Goal: Task Accomplishment & Management: Manage account settings

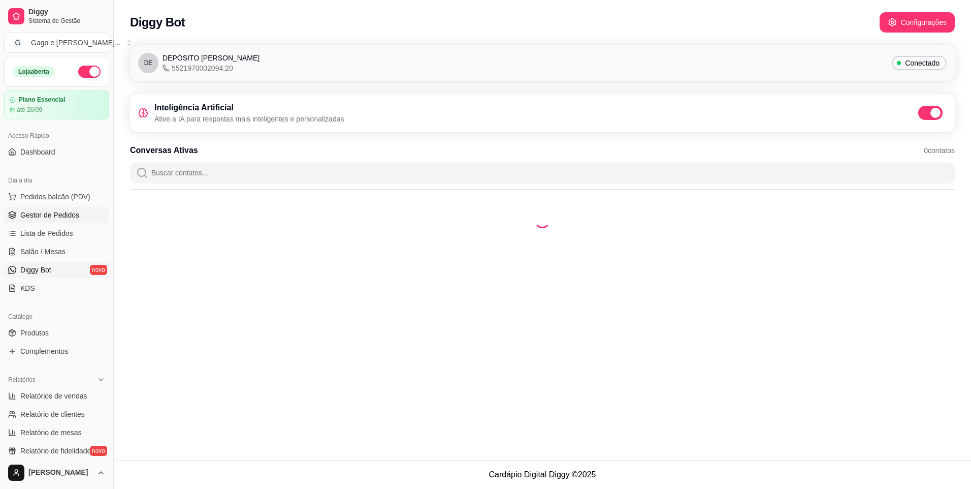
click at [49, 215] on span "Gestor de Pedidos" at bounding box center [49, 215] width 59 height 10
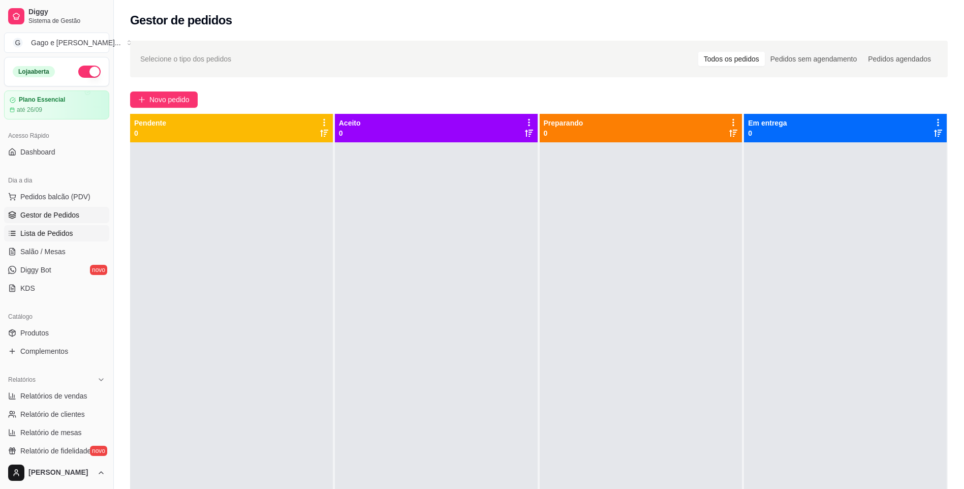
click at [48, 231] on span "Lista de Pedidos" at bounding box center [46, 233] width 53 height 10
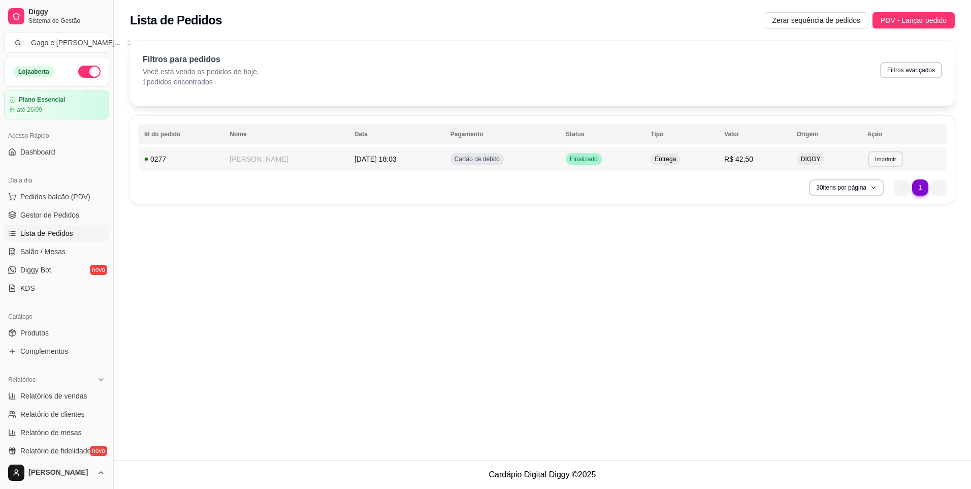
click at [877, 159] on button "Imprimir" at bounding box center [885, 159] width 35 height 16
click at [882, 190] on button "IMPRESSORA ELGIN I8" at bounding box center [863, 194] width 81 height 16
click at [881, 161] on button "Imprimir" at bounding box center [886, 159] width 36 height 16
click at [936, 189] on ul "1 1" at bounding box center [920, 187] width 53 height 16
click at [880, 162] on button "Imprimir" at bounding box center [886, 159] width 36 height 16
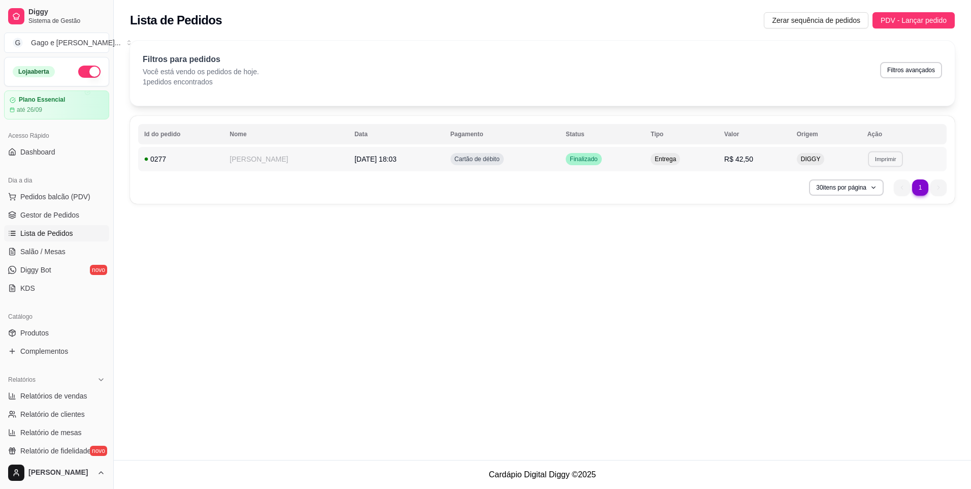
drag, startPoint x: 863, startPoint y: 198, endPoint x: 680, endPoint y: 213, distance: 183.5
click at [667, 217] on div "**********" at bounding box center [543, 230] width 858 height 460
click at [888, 163] on button "Imprimir" at bounding box center [885, 159] width 35 height 16
click at [521, 212] on body "Diggy Sistema de Gestão G Gago e Simony ... Loja aberta Plano Essencial até 26/…" at bounding box center [485, 244] width 971 height 489
click at [938, 187] on ul "1 1" at bounding box center [920, 187] width 53 height 16
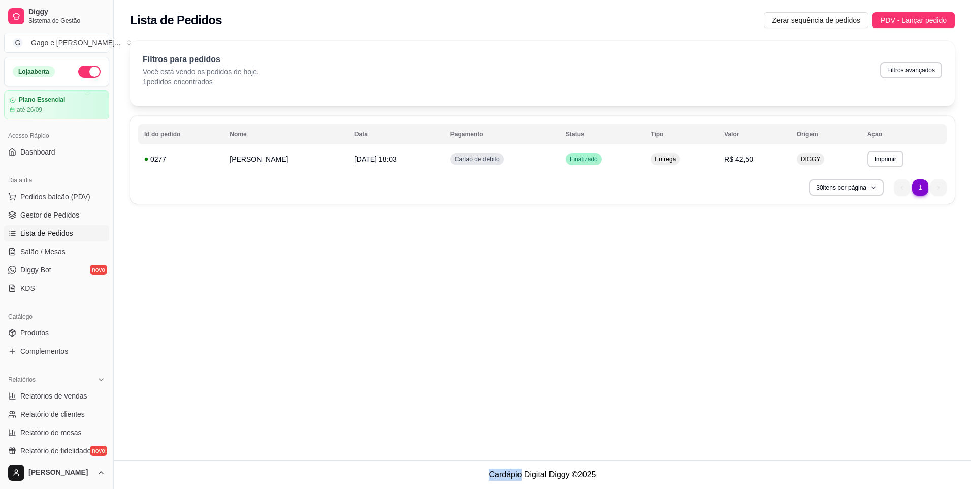
click at [938, 187] on ul "1 1" at bounding box center [920, 187] width 53 height 16
click at [555, 189] on div "30 itens por página 1 1" at bounding box center [542, 187] width 809 height 16
click at [913, 73] on button "Filtros avançados" at bounding box center [911, 70] width 60 height 16
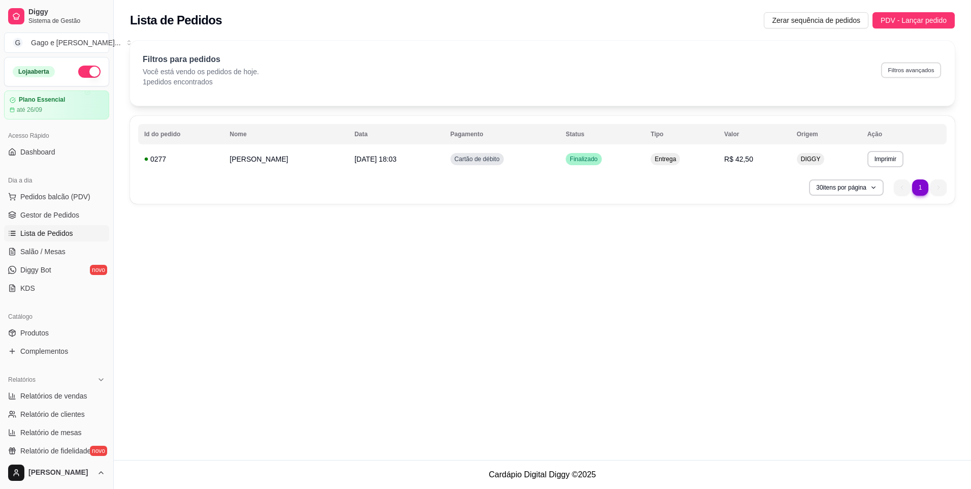
select select "0"
click at [928, 20] on span "PDV - Lançar pedido" at bounding box center [914, 20] width 66 height 11
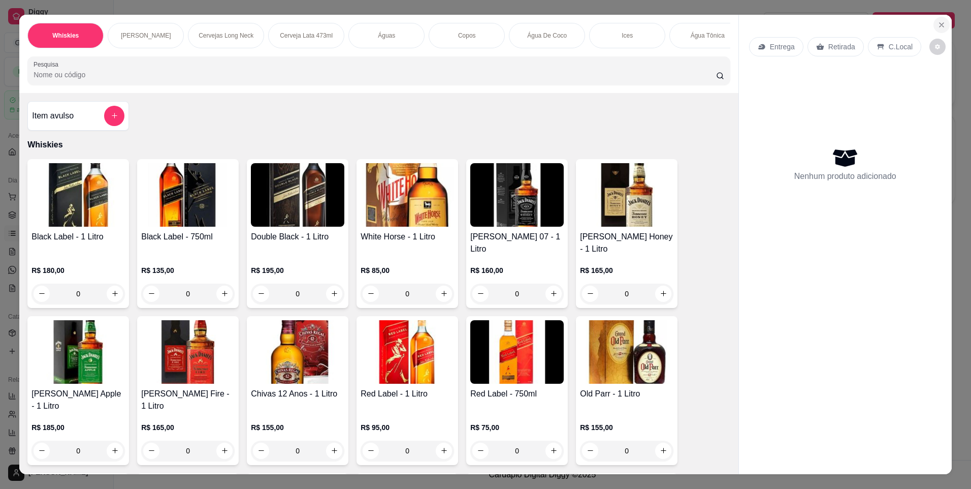
click at [938, 27] on icon "Close" at bounding box center [942, 25] width 8 height 8
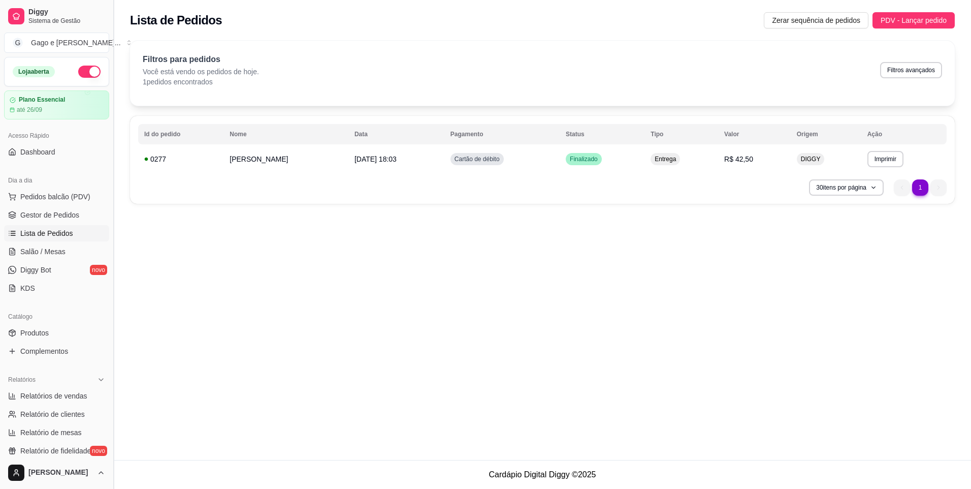
drag, startPoint x: 111, startPoint y: 256, endPoint x: 112, endPoint y: 303, distance: 47.8
click at [112, 303] on button "Toggle Sidebar" at bounding box center [113, 244] width 8 height 489
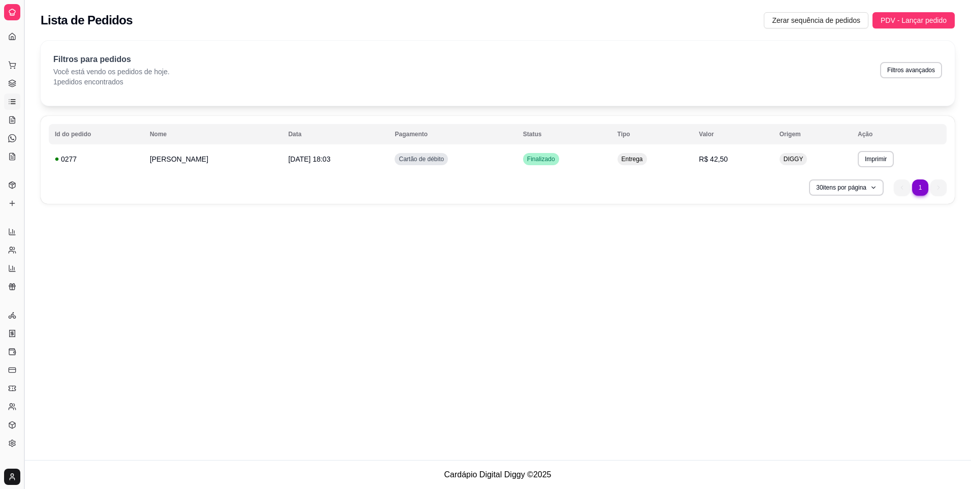
click at [23, 320] on button "Toggle Sidebar" at bounding box center [24, 244] width 8 height 489
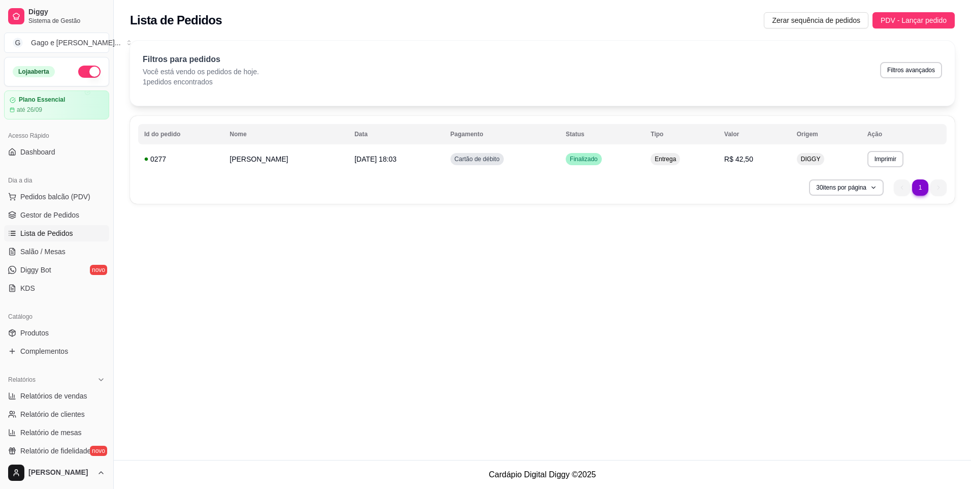
drag, startPoint x: 31, startPoint y: 320, endPoint x: 41, endPoint y: 318, distance: 9.4
click at [37, 319] on div "Catálogo Produtos Complementos" at bounding box center [56, 333] width 113 height 59
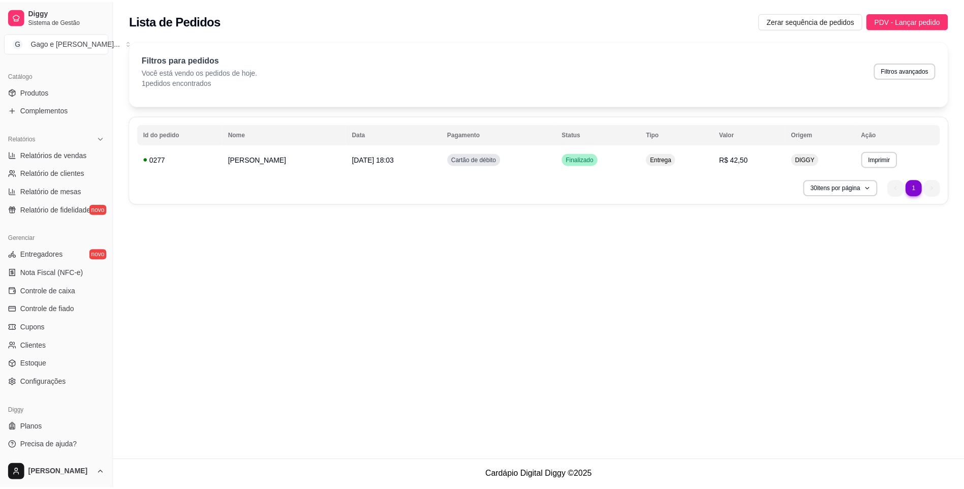
scroll to position [242, 0]
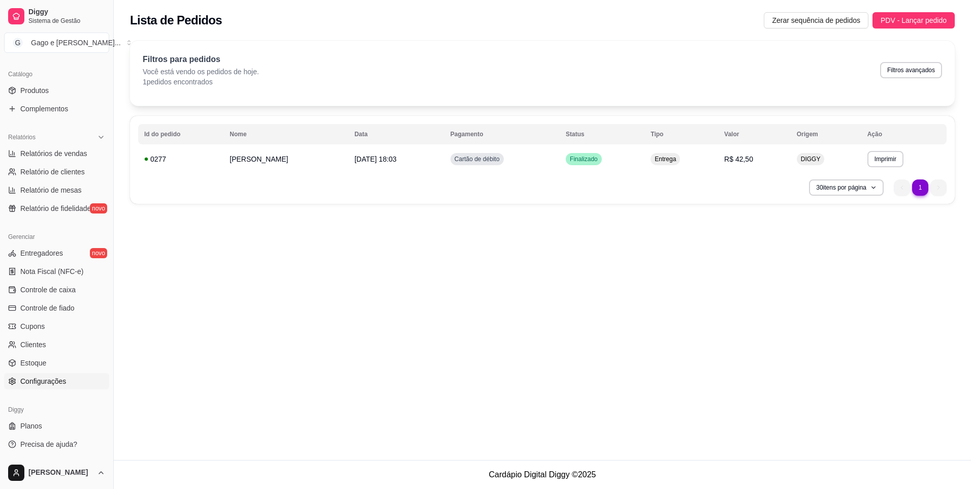
click at [49, 382] on span "Configurações" at bounding box center [43, 381] width 46 height 10
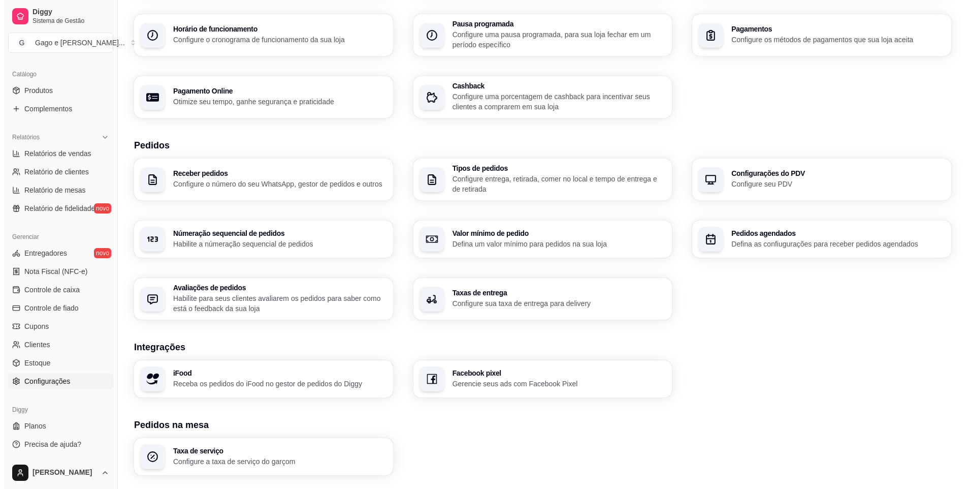
scroll to position [209, 0]
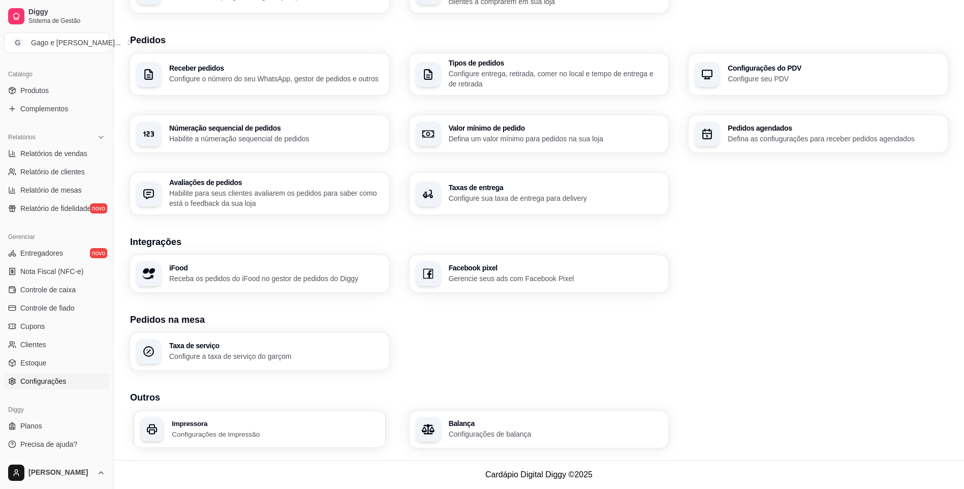
click at [293, 435] on p "Configurações de impressão" at bounding box center [275, 434] width 207 height 10
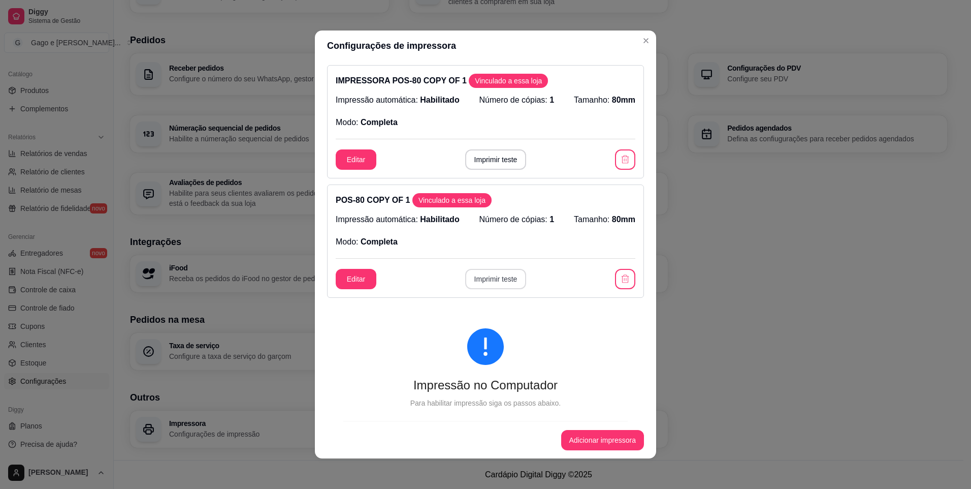
click at [500, 283] on button "Imprimir teste" at bounding box center [495, 279] width 61 height 20
click at [496, 283] on button "Imprimir teste" at bounding box center [495, 279] width 61 height 20
click at [477, 162] on button "Imprimir teste" at bounding box center [495, 160] width 59 height 20
click at [482, 160] on button "Imprimir teste" at bounding box center [495, 159] width 61 height 20
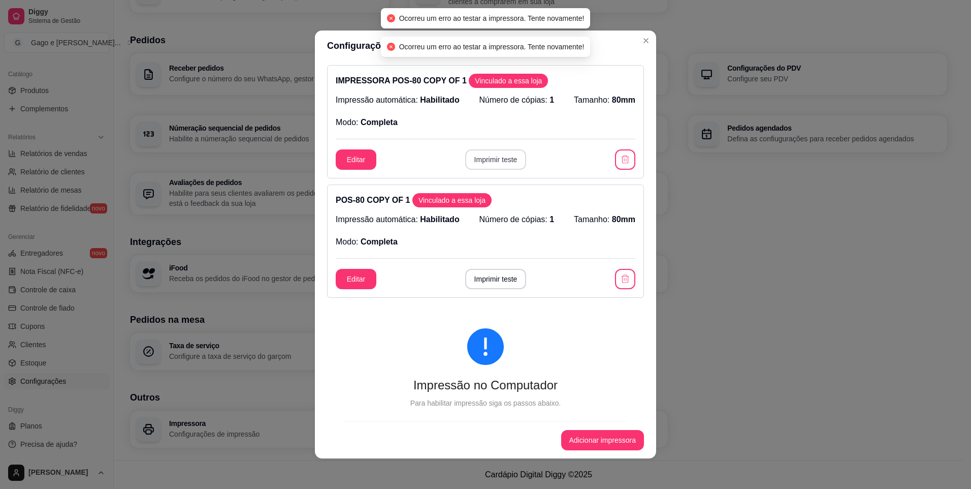
click at [482, 160] on button "Imprimir teste" at bounding box center [495, 159] width 61 height 20
click at [620, 161] on icon "button" at bounding box center [625, 159] width 10 height 10
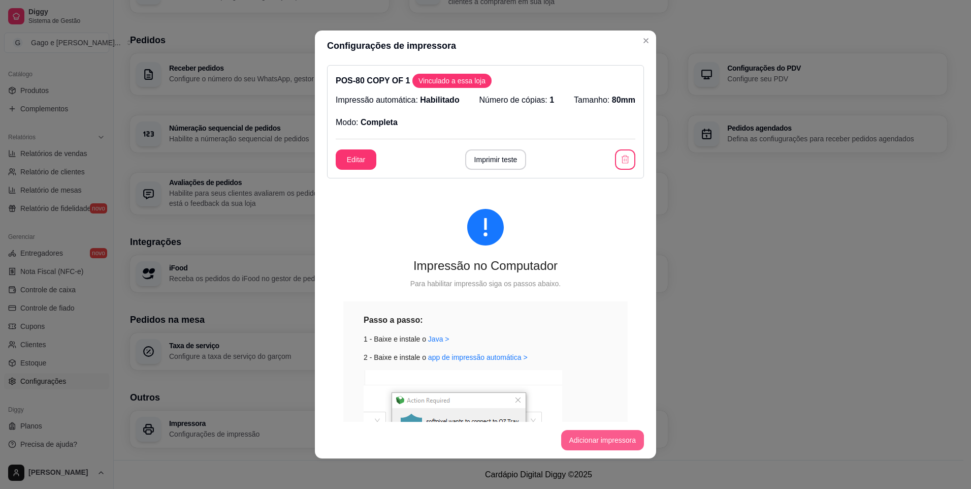
click at [594, 443] on button "Adicionar impressora" at bounding box center [602, 440] width 83 height 20
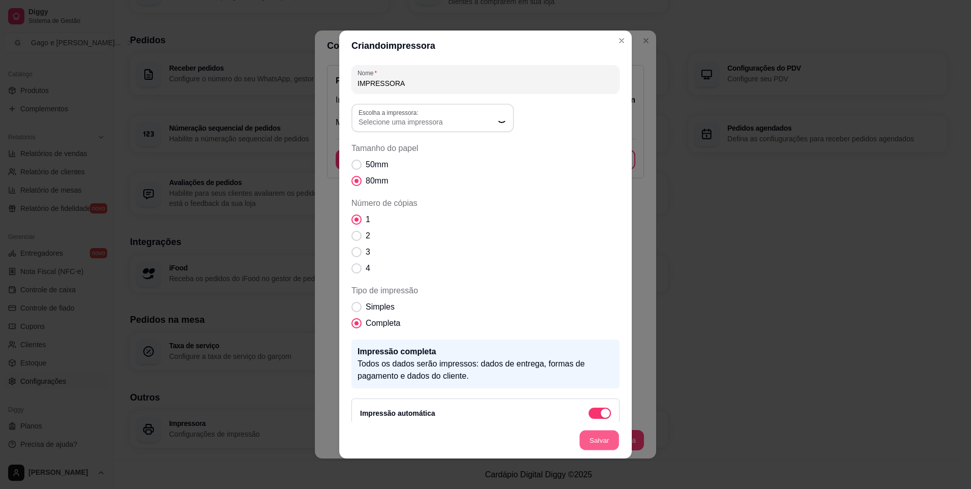
click at [600, 439] on button "Salvar" at bounding box center [600, 440] width 40 height 20
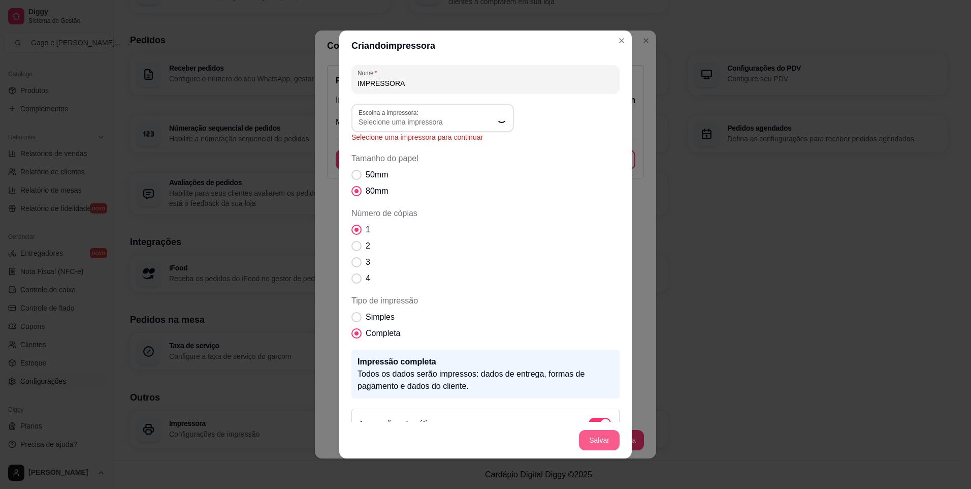
click at [600, 439] on button "Salvar" at bounding box center [599, 440] width 41 height 20
click at [600, 440] on button "Salvar" at bounding box center [600, 440] width 40 height 20
click at [600, 440] on button "Salvar" at bounding box center [599, 440] width 41 height 20
click at [499, 122] on button "Escolha a impressora: Selecione uma impressora" at bounding box center [433, 118] width 163 height 28
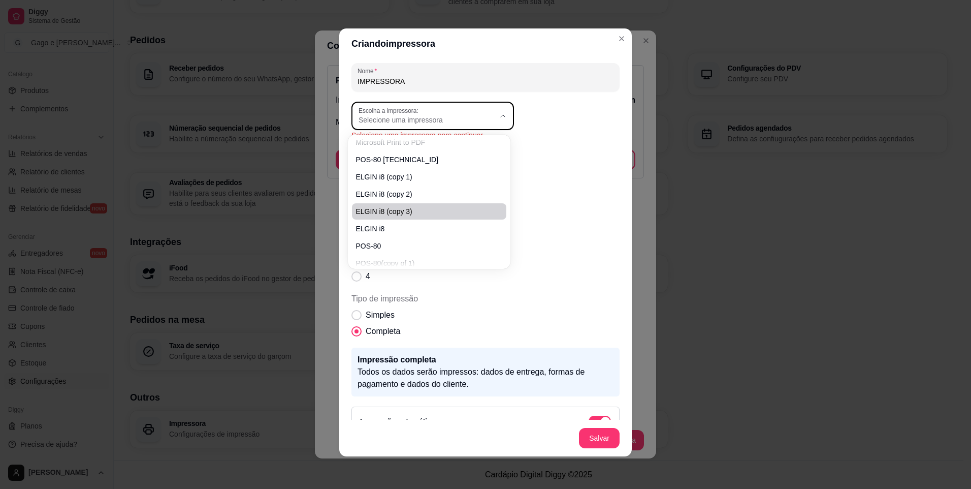
scroll to position [51, 0]
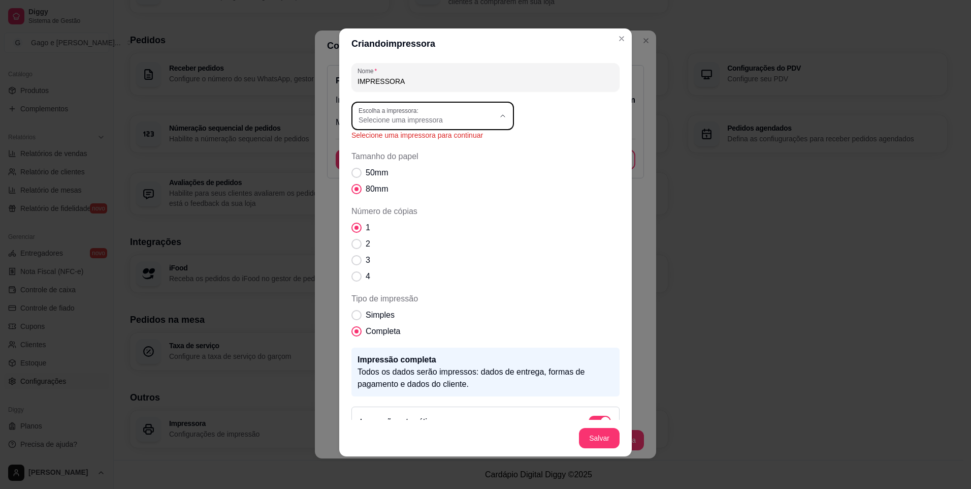
click at [416, 251] on span "POS-80(copy of 1)" at bounding box center [424, 247] width 131 height 10
type input "POS-80(copy of 1)"
select select "POS-80(copy of 1)"
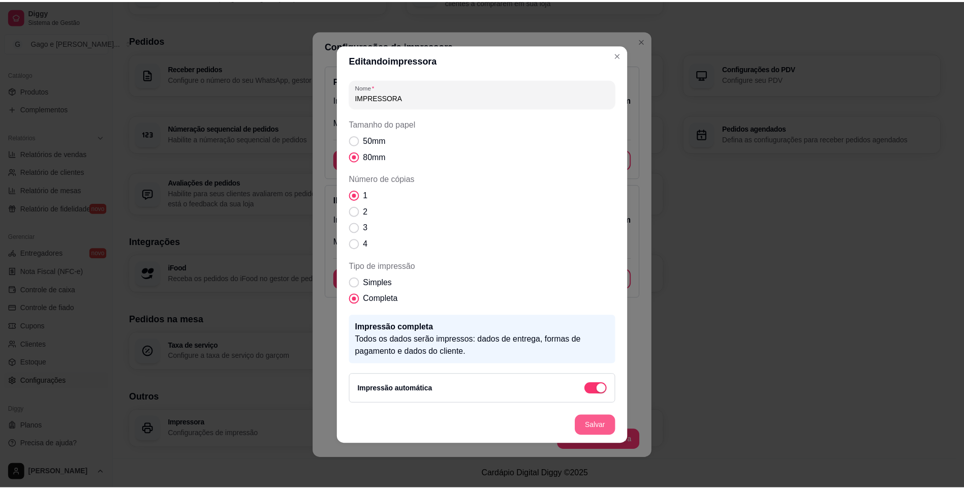
scroll to position [0, 0]
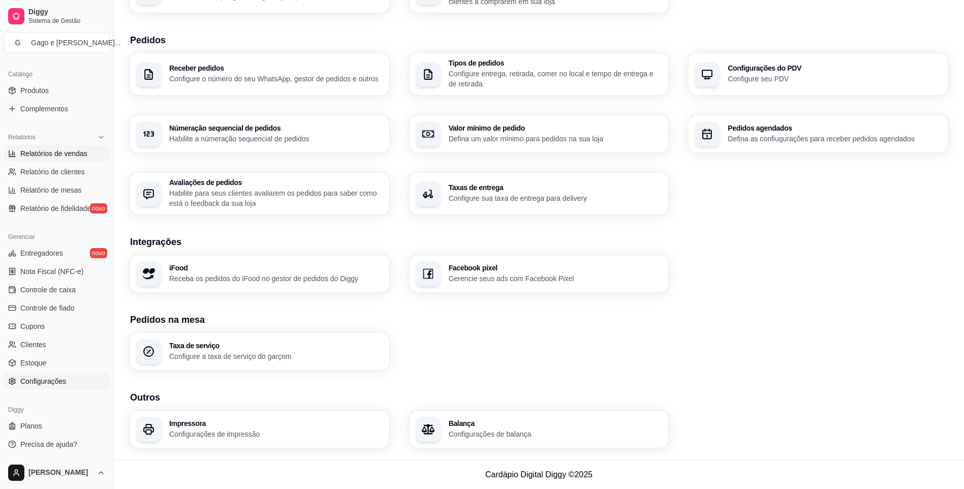
click at [65, 158] on link "Relatórios de vendas" at bounding box center [56, 153] width 105 height 16
select select "ALL"
select select "0"
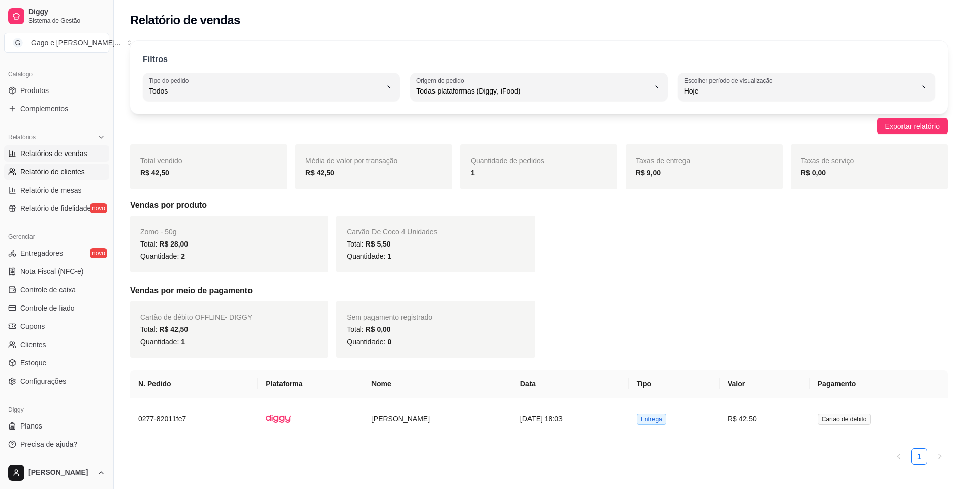
click at [60, 175] on span "Relatório de clientes" at bounding box center [52, 172] width 65 height 10
select select "30"
select select "HIGHEST_TOTAL_SPENT_WITH_ORDERS"
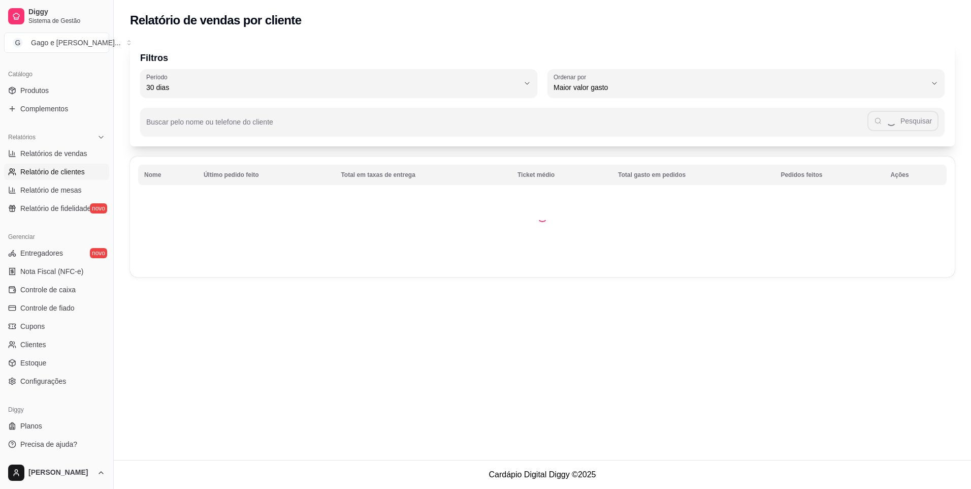
select select "ALL"
select select "0"
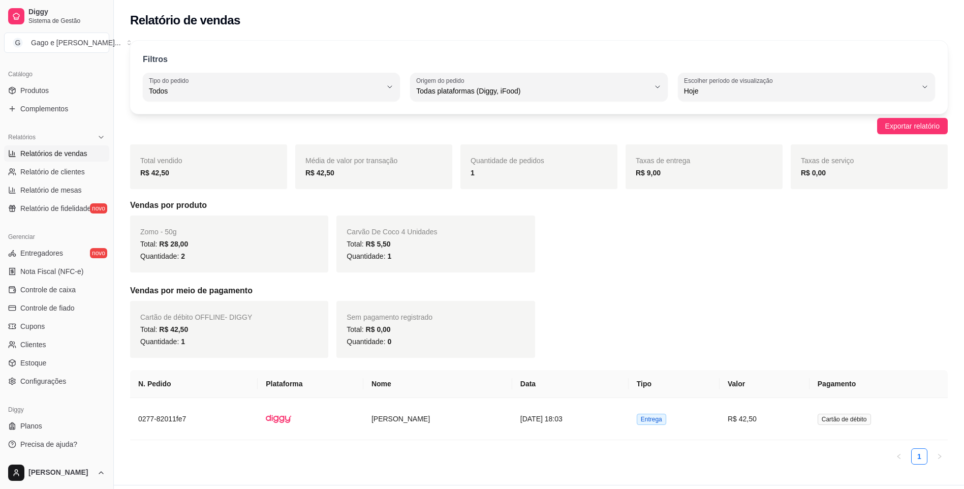
scroll to position [209, 0]
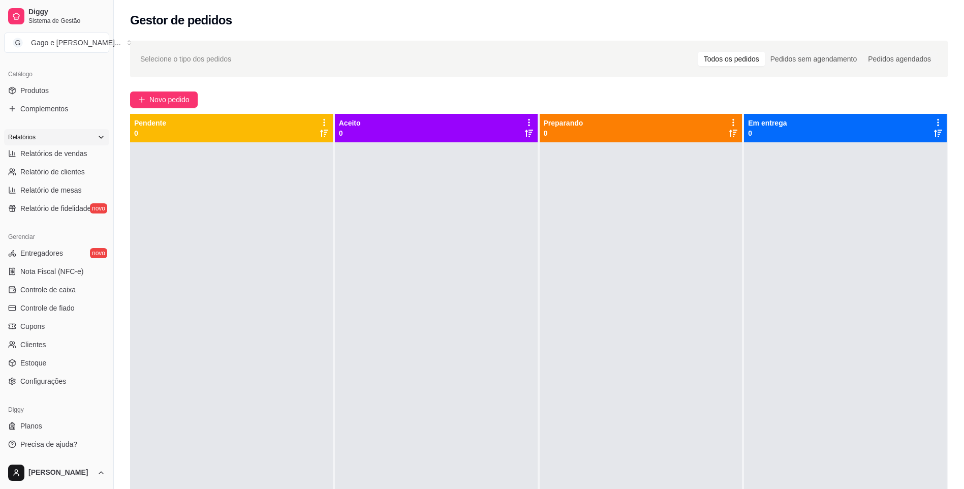
click at [97, 137] on icon at bounding box center [101, 137] width 8 height 8
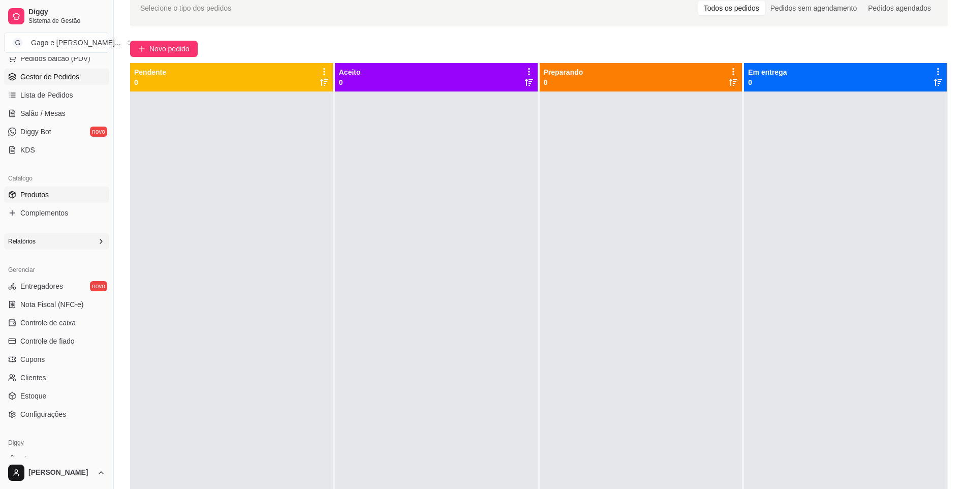
scroll to position [120, 0]
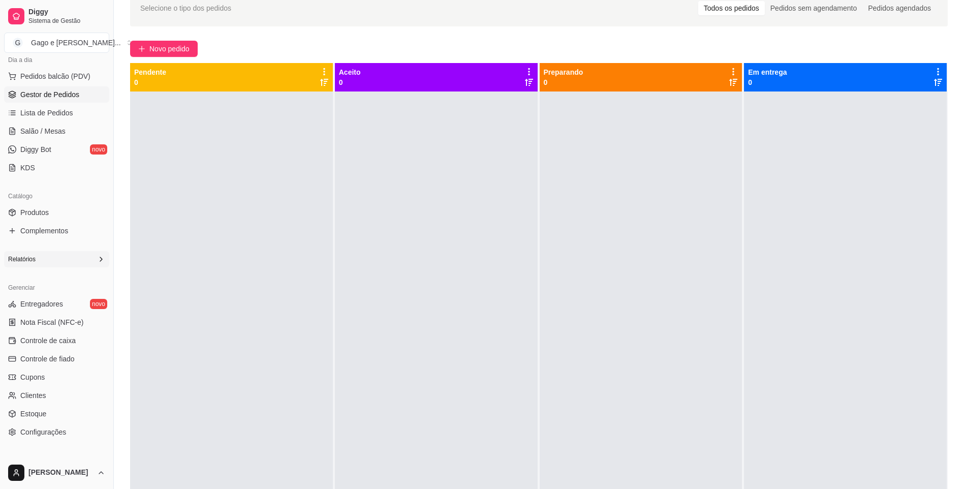
click at [52, 97] on span "Gestor de Pedidos" at bounding box center [49, 94] width 59 height 10
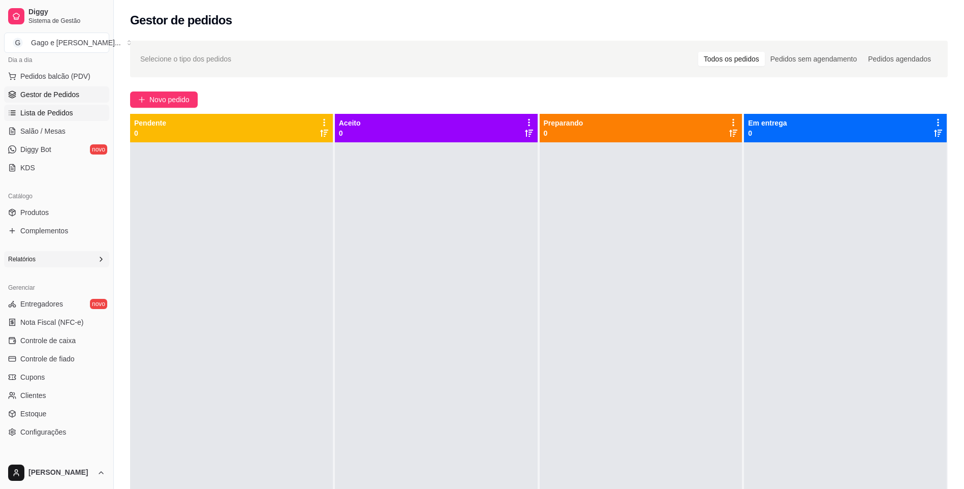
click at [53, 116] on span "Lista de Pedidos" at bounding box center [46, 113] width 53 height 10
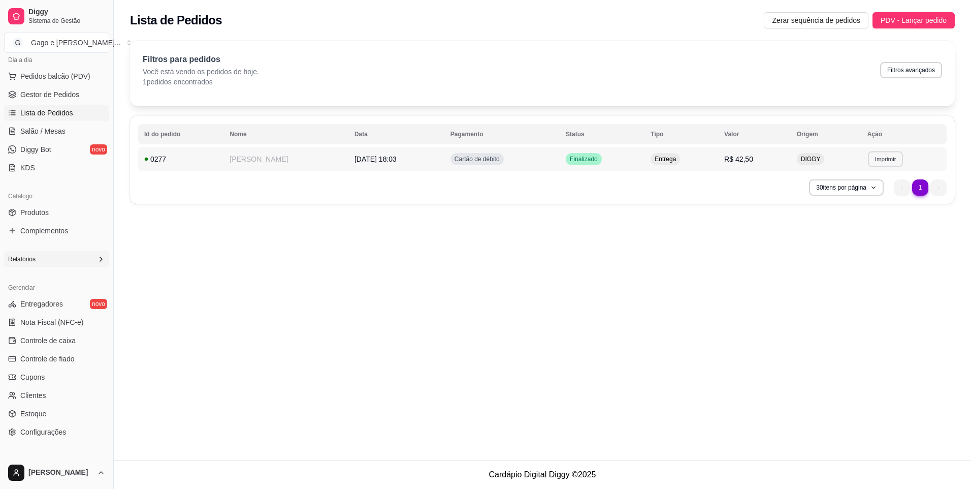
click at [875, 161] on button "Imprimir" at bounding box center [885, 159] width 35 height 16
click at [874, 194] on button "POS-80 COPY OF 1" at bounding box center [868, 194] width 74 height 16
click at [921, 67] on button "Filtros avançados" at bounding box center [911, 70] width 62 height 16
select select "0"
click at [945, 192] on ul "1 1" at bounding box center [920, 187] width 53 height 16
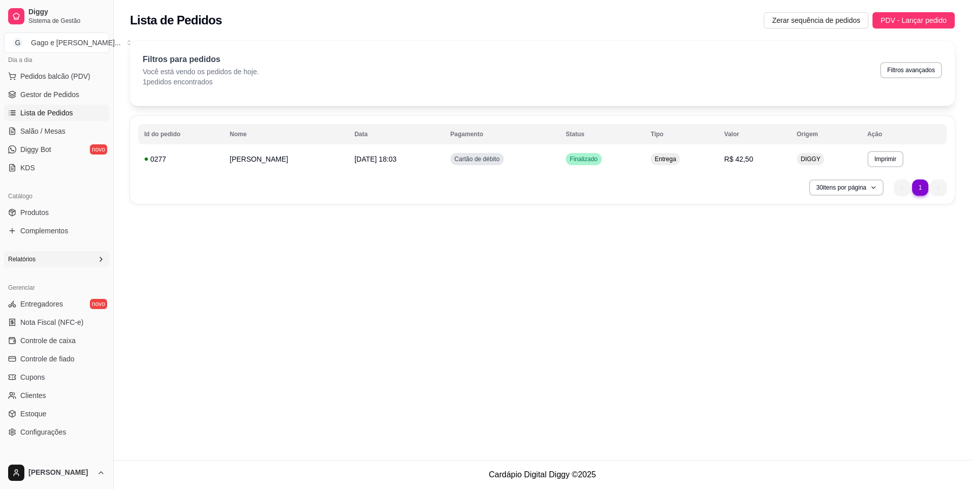
click at [931, 187] on ul "1 1" at bounding box center [920, 187] width 53 height 16
click at [903, 191] on ul "1 1" at bounding box center [920, 187] width 53 height 16
click at [907, 73] on button "Filtros avançados" at bounding box center [911, 70] width 62 height 16
select select "0"
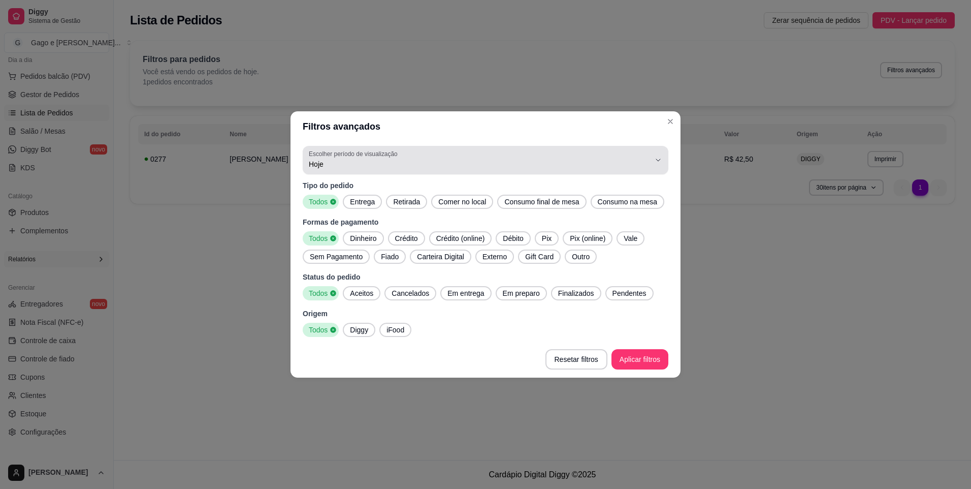
click at [591, 150] on div "Hoje" at bounding box center [479, 160] width 341 height 20
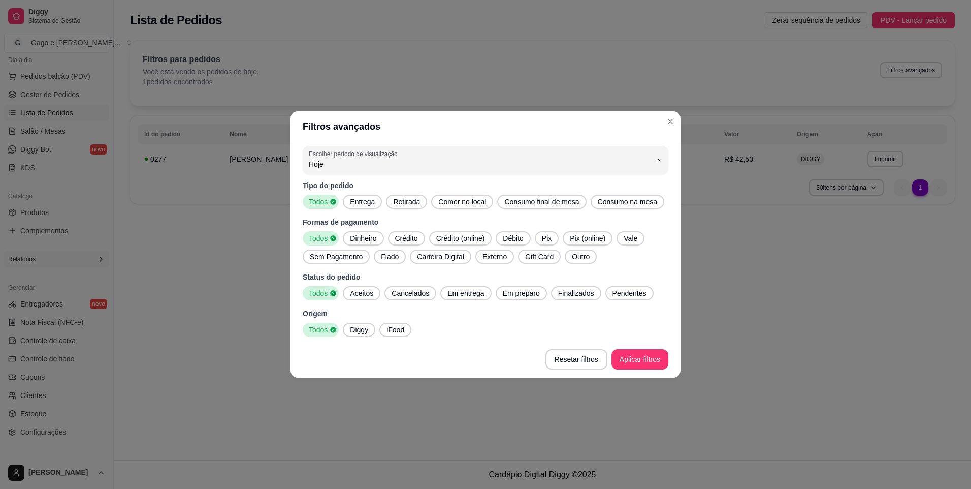
click at [347, 238] on span "15 dias" at bounding box center [481, 238] width 326 height 10
type input "15"
select select "15"
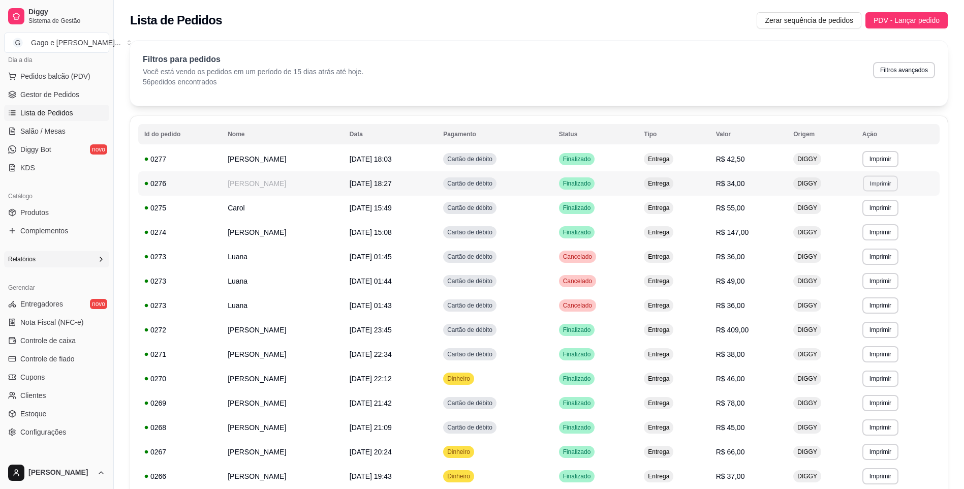
click at [872, 185] on button "Imprimir" at bounding box center [880, 183] width 35 height 16
click at [858, 218] on button "POS-80 COPY OF 1" at bounding box center [863, 219] width 74 height 16
click at [59, 92] on span "Gestor de Pedidos" at bounding box center [49, 94] width 59 height 10
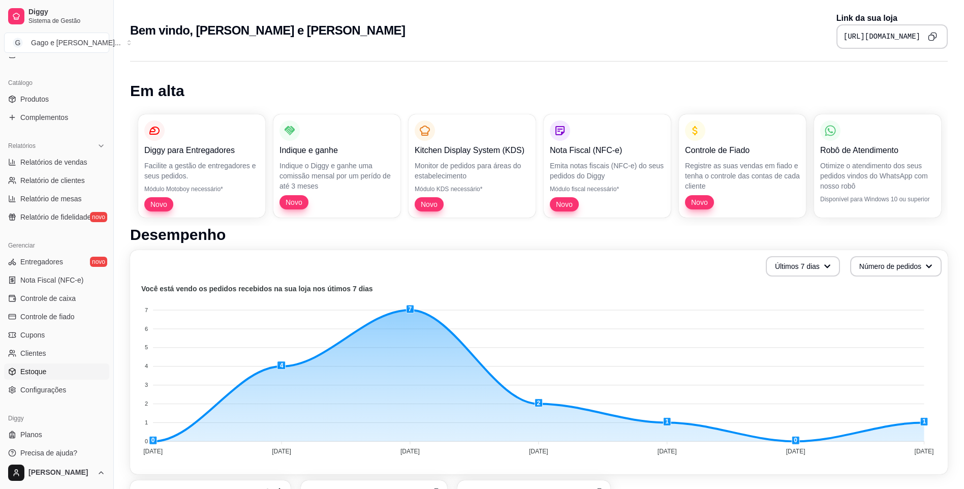
scroll to position [242, 0]
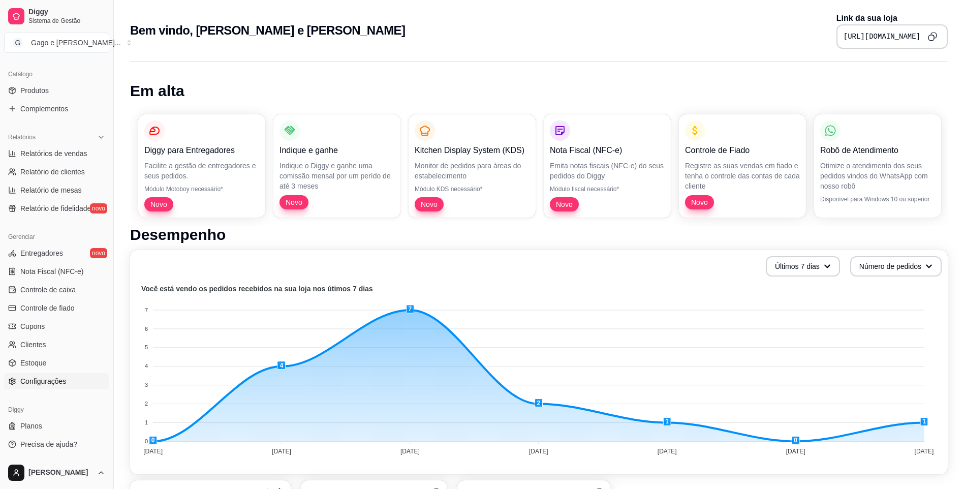
click at [42, 385] on span "Configurações" at bounding box center [43, 381] width 46 height 10
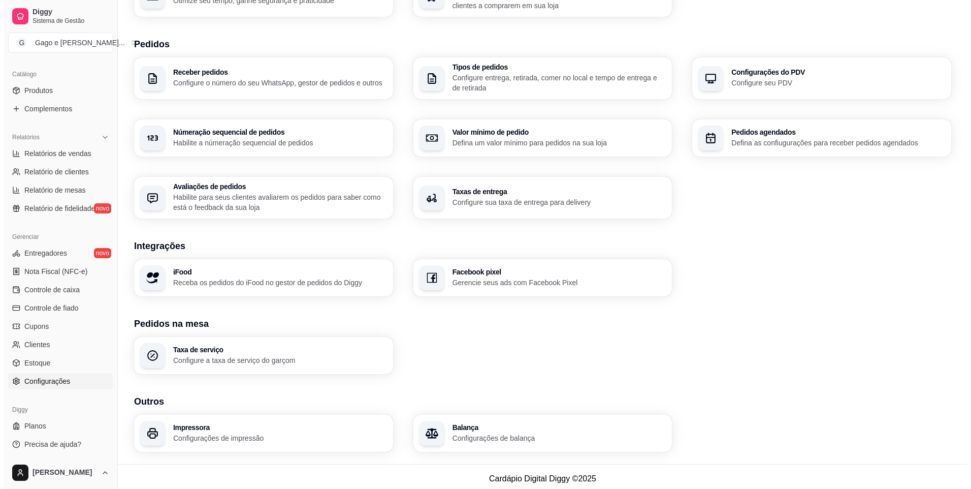
scroll to position [209, 0]
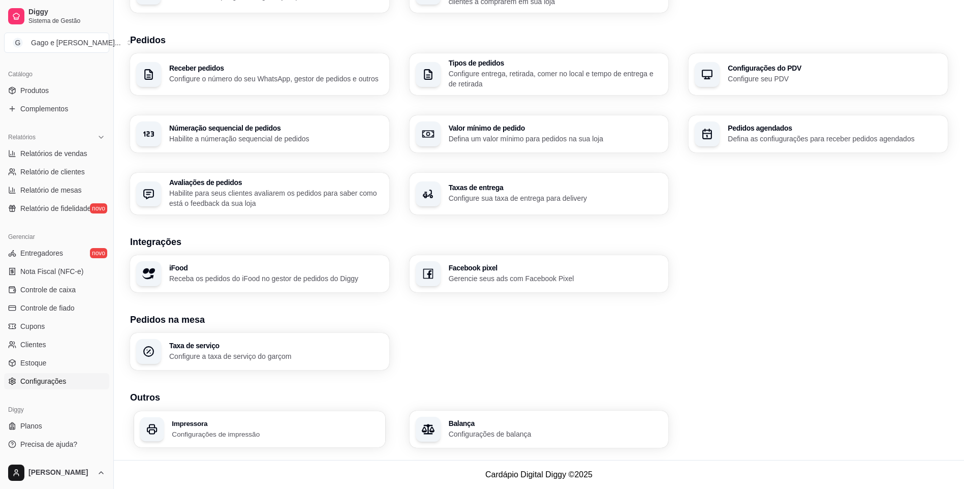
click at [182, 421] on h3 "Impressora" at bounding box center [275, 423] width 207 height 7
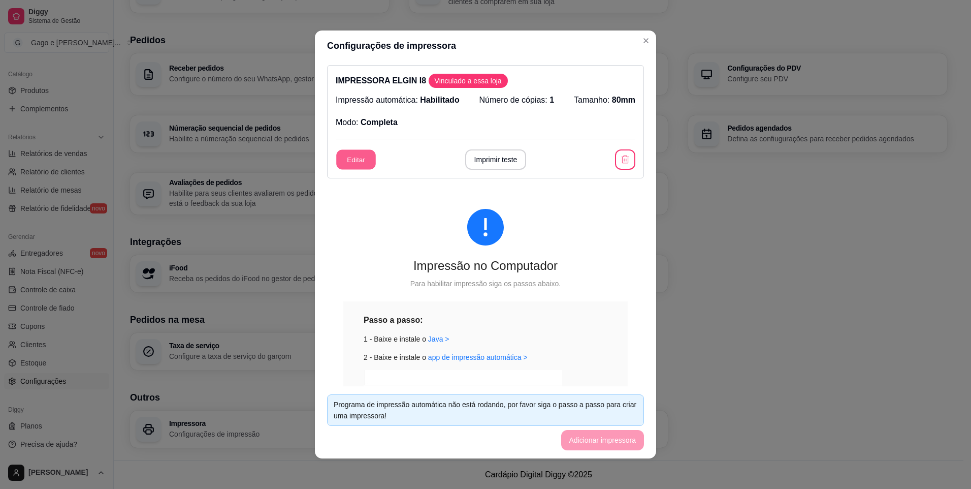
click at [355, 160] on button "Editar" at bounding box center [356, 160] width 40 height 20
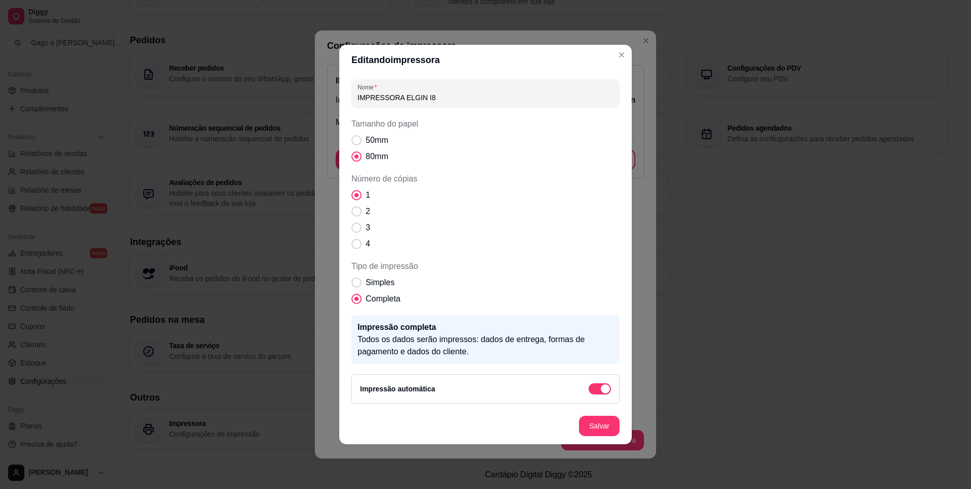
click at [449, 101] on input "IMPRESSORA ELGIN I8" at bounding box center [486, 97] width 256 height 10
type input "IMPRESSORA POS-80 COPY OF 1"
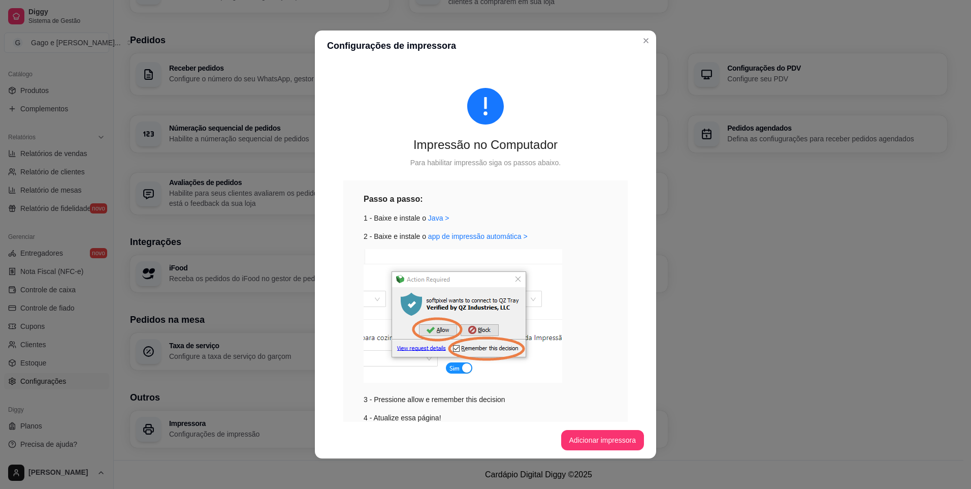
scroll to position [104, 0]
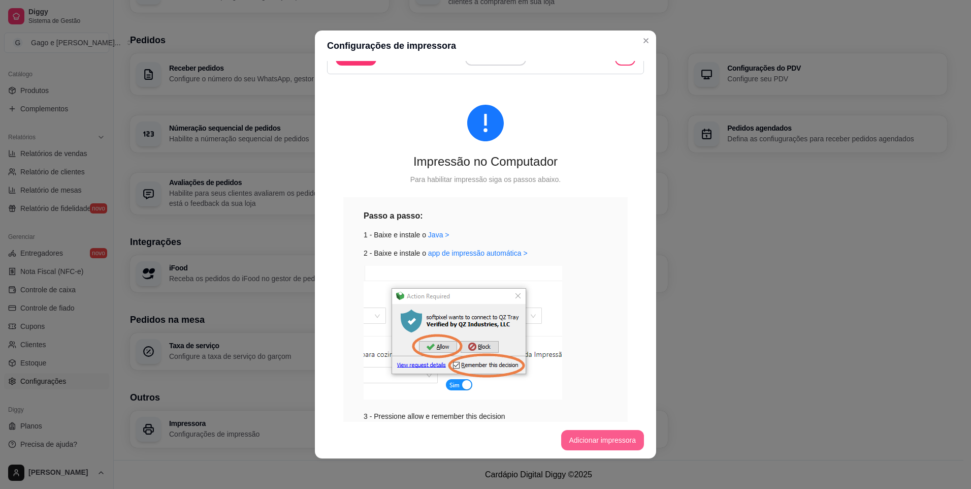
click at [595, 443] on button "Adicionar impressora" at bounding box center [602, 440] width 83 height 20
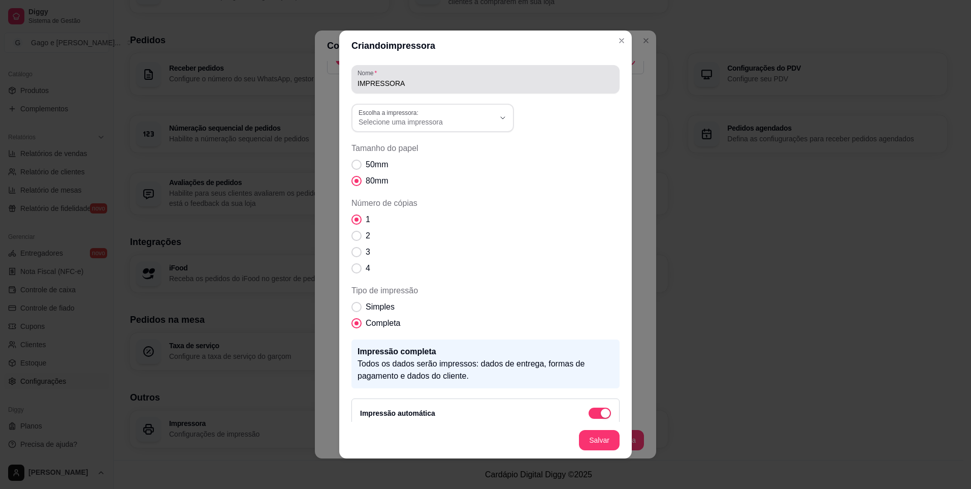
click at [501, 123] on button "Escolha a impressora: Selecione uma impressora" at bounding box center [433, 118] width 163 height 28
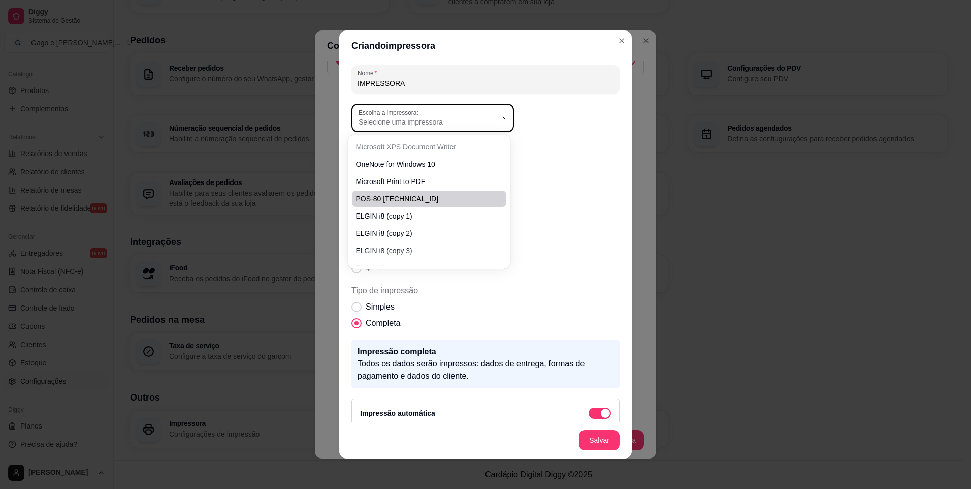
scroll to position [80, 0]
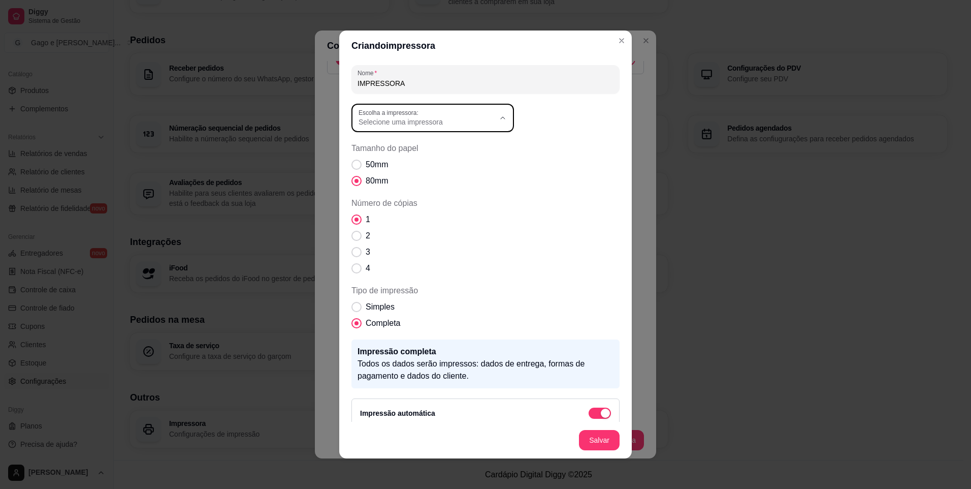
click at [409, 223] on span "POS-80(copy of 1)" at bounding box center [424, 219] width 131 height 10
type input "POS-80(copy of 1)"
select select "POS-80(copy of 1)"
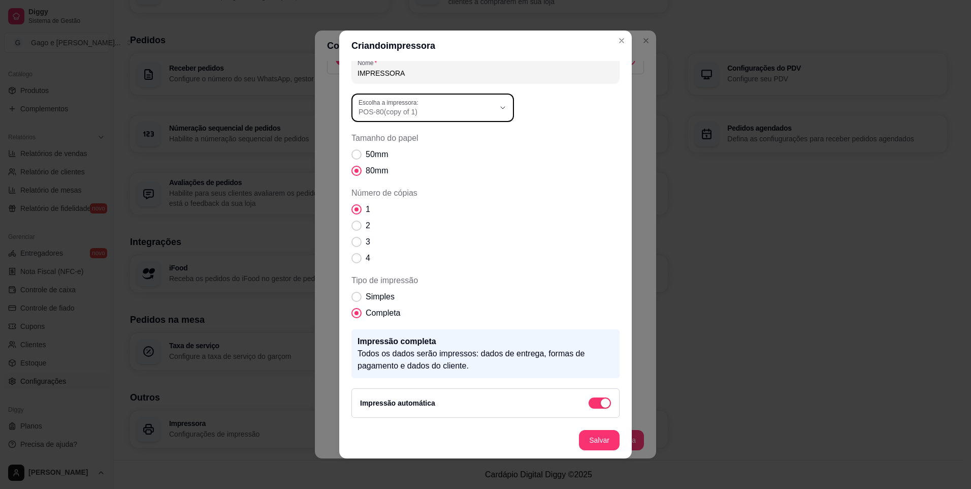
scroll to position [0, 0]
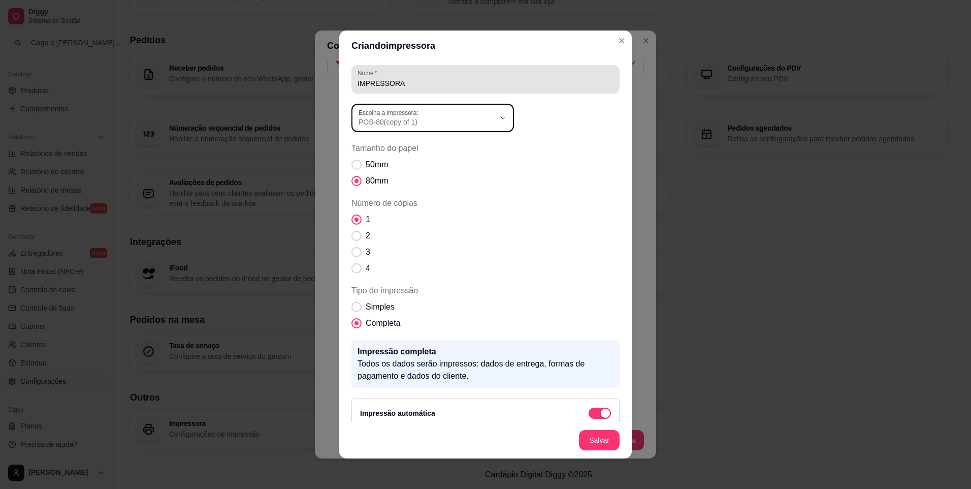
click at [441, 81] on input "IMPRESSORA" at bounding box center [486, 83] width 256 height 10
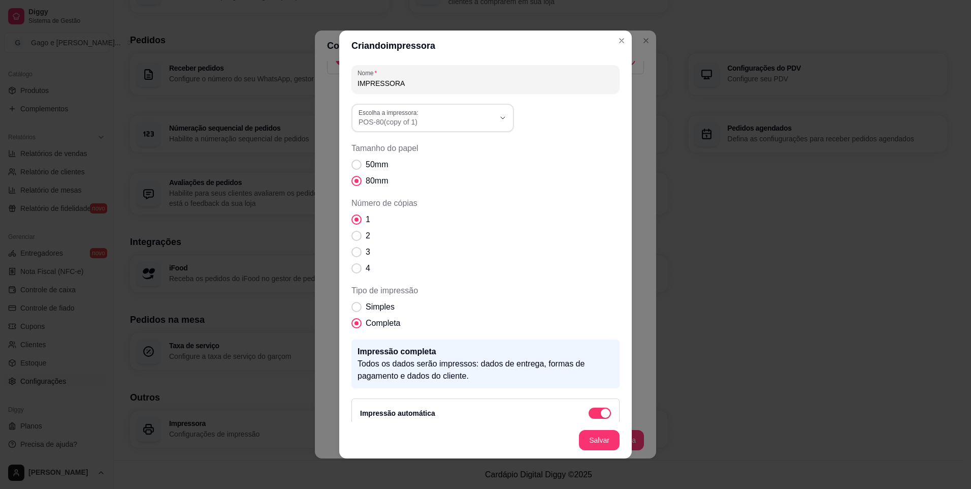
click at [441, 81] on input "IMPRESSORA" at bounding box center [486, 83] width 256 height 10
type input "POS-80 COPY OF 1"
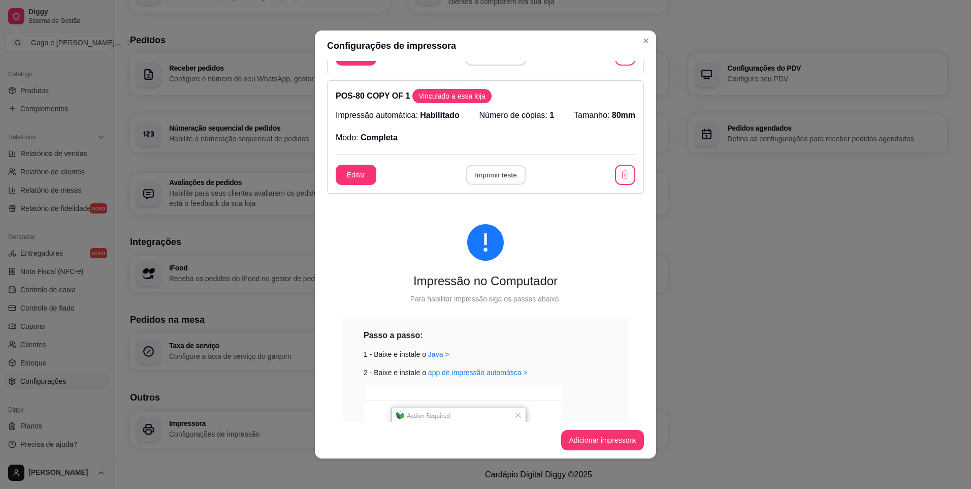
click at [496, 176] on button "Imprimir teste" at bounding box center [495, 175] width 59 height 20
